Goal: Task Accomplishment & Management: Manage account settings

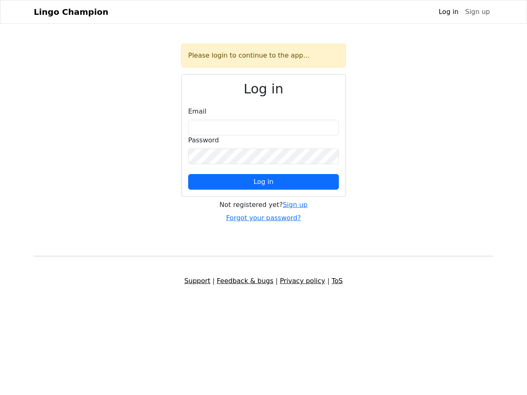
click at [264, 182] on span "Log in" at bounding box center [264, 182] width 20 height 8
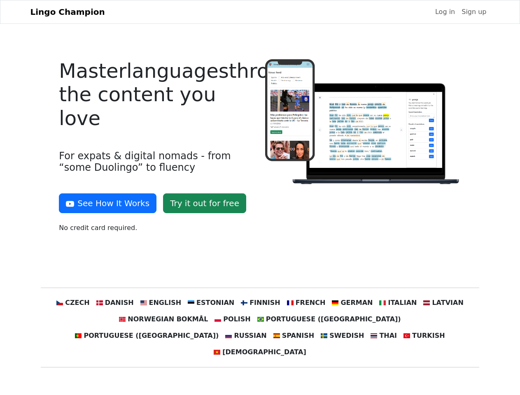
click at [260, 198] on div at bounding box center [363, 149] width 206 height 180
click at [105, 203] on button "See How It Works" at bounding box center [108, 204] width 98 height 20
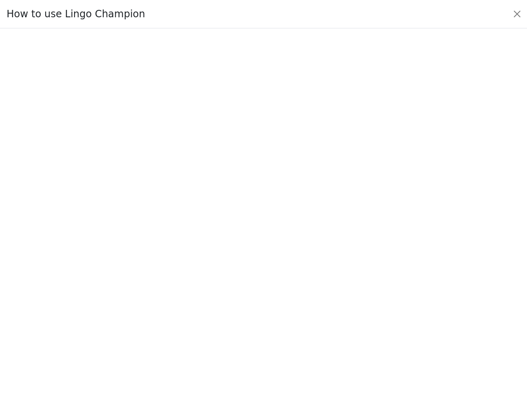
click at [89, 303] on div at bounding box center [263, 212] width 488 height 289
click at [127, 303] on div at bounding box center [263, 212] width 488 height 289
click at [169, 303] on div at bounding box center [263, 212] width 488 height 289
click at [214, 303] on div at bounding box center [263, 212] width 488 height 289
click at [259, 303] on div at bounding box center [263, 212] width 488 height 289
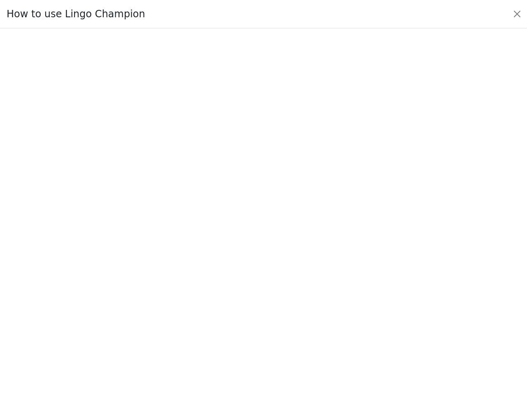
click at [301, 303] on div at bounding box center [263, 212] width 488 height 289
click at [343, 303] on div at bounding box center [263, 212] width 488 height 289
click at [385, 303] on div at bounding box center [263, 212] width 488 height 289
